Goal: Navigation & Orientation: Find specific page/section

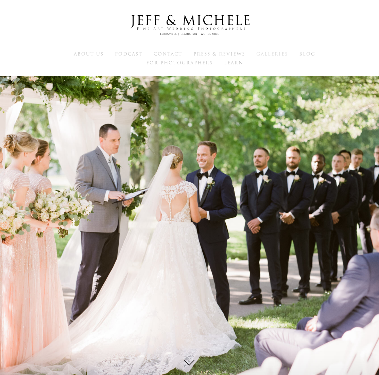
click at [275, 55] on span "Galleries" at bounding box center [273, 54] width 32 height 6
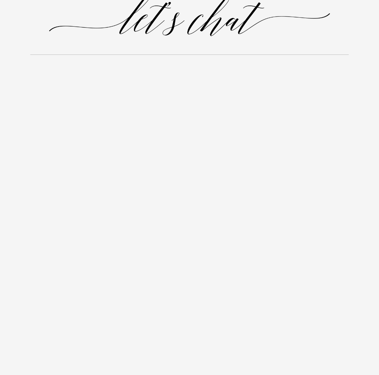
scroll to position [1918, 0]
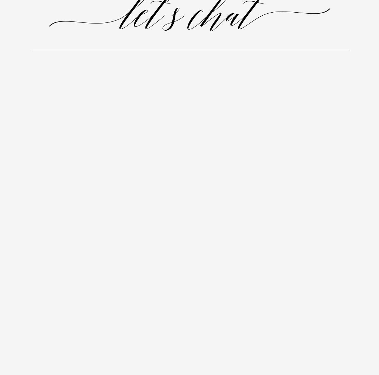
drag, startPoint x: 382, startPoint y: 5, endPoint x: 339, endPoint y: 224, distance: 222.6
